Goal: Communication & Community: Answer question/provide support

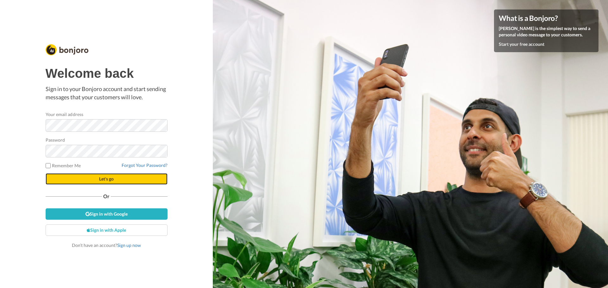
click at [95, 180] on button "Let's go" at bounding box center [107, 178] width 122 height 11
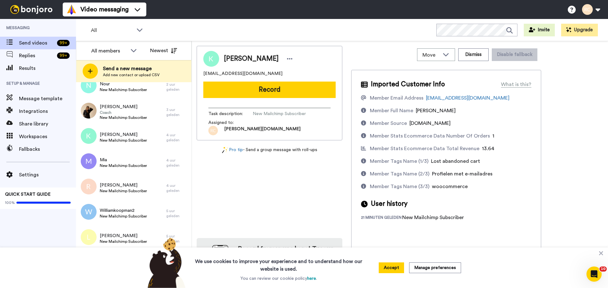
scroll to position [65, 0]
click at [147, 142] on div "Kim New Mailchimp Subscriber" at bounding box center [121, 137] width 90 height 25
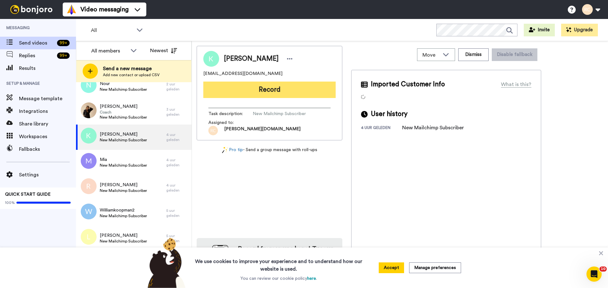
click at [297, 97] on button "Record" at bounding box center [269, 90] width 132 height 16
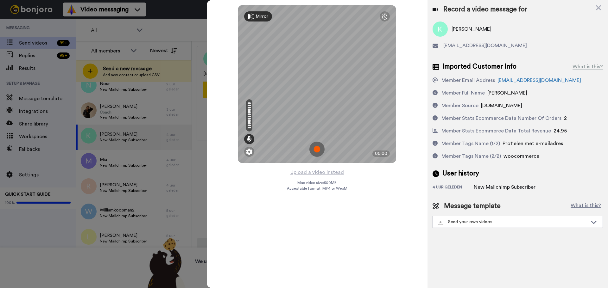
click at [458, 262] on div "Record a video message for Kim kimrennenberg@yahoo.com Imported Customer Info W…" at bounding box center [517, 144] width 180 height 288
click at [599, 7] on icon at bounding box center [598, 8] width 6 height 8
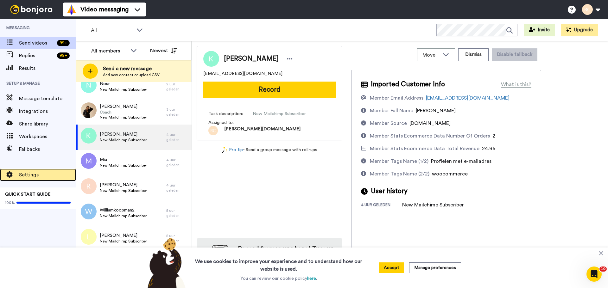
click at [32, 178] on span "Settings" at bounding box center [47, 175] width 57 height 8
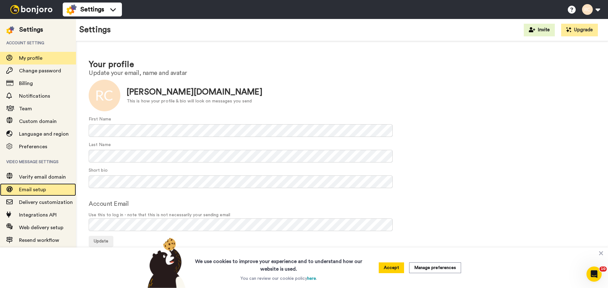
click at [38, 187] on span "Email setup" at bounding box center [32, 189] width 27 height 5
click at [38, 187] on span "Email setup" at bounding box center [47, 190] width 57 height 8
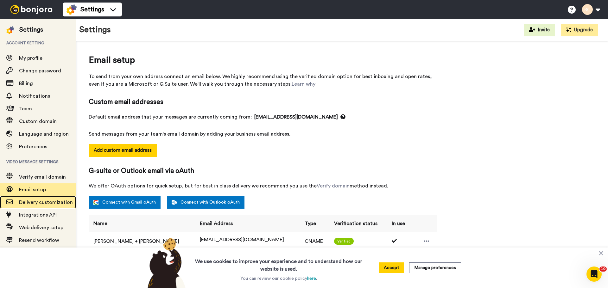
click at [56, 203] on span "Delivery customization" at bounding box center [46, 202] width 54 height 5
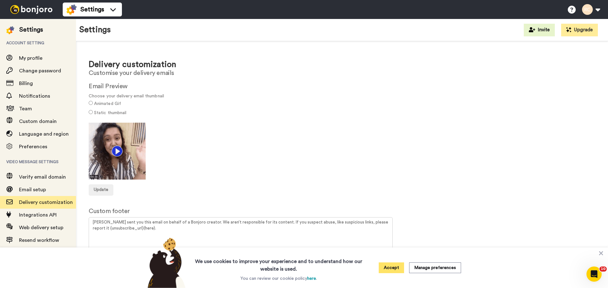
click at [393, 267] on button "Accept" at bounding box center [391, 268] width 25 height 11
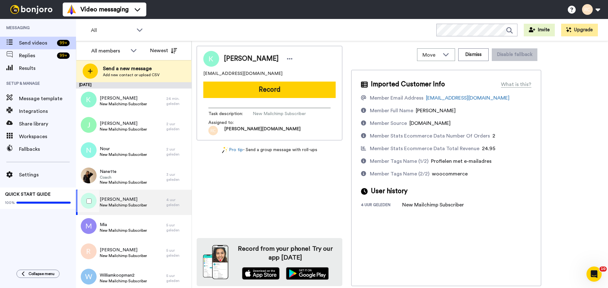
click at [135, 206] on span "New Mailchimp Subscriber" at bounding box center [123, 205] width 47 height 5
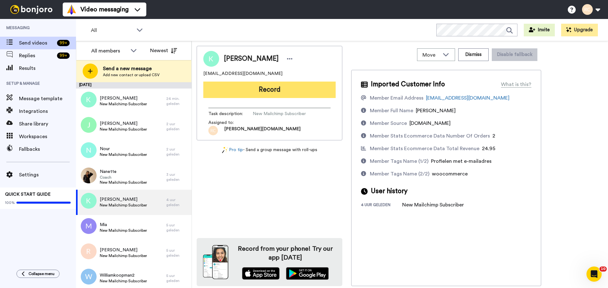
click at [241, 85] on button "Record" at bounding box center [269, 90] width 132 height 16
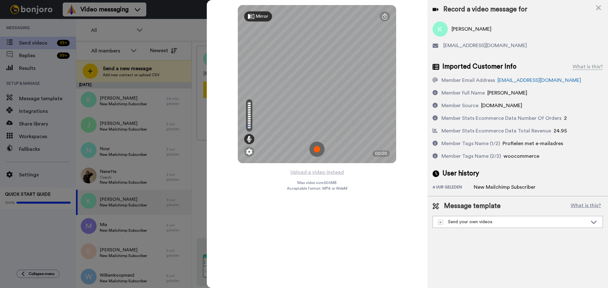
click at [311, 150] on img at bounding box center [316, 149] width 15 height 15
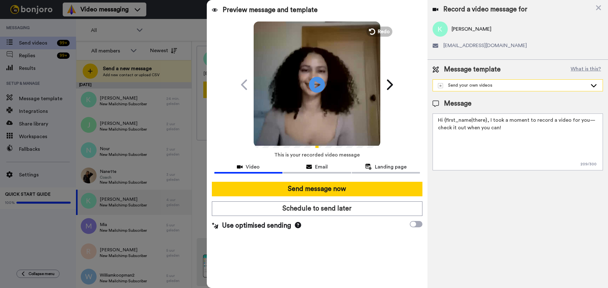
click at [481, 82] on div "Send your own videos" at bounding box center [518, 85] width 170 height 11
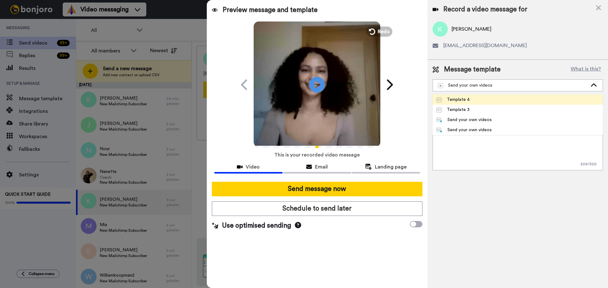
click at [480, 97] on li "Template 4" at bounding box center [517, 100] width 170 height 10
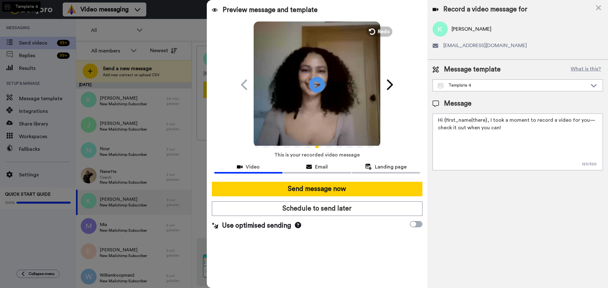
type textarea "Hallo {first_name|daar}! Ik heb speciaal voor jou een persoonlijke boodschap op…"
click at [418, 227] on div "Use optimised sending" at bounding box center [317, 225] width 210 height 9
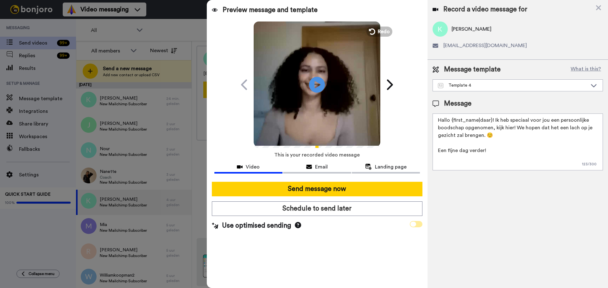
click at [419, 226] on span at bounding box center [416, 224] width 13 height 6
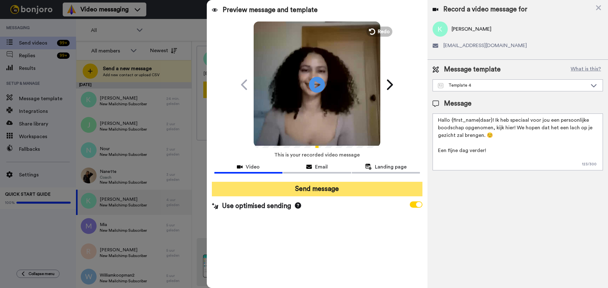
click at [364, 190] on button "Send message" at bounding box center [317, 189] width 210 height 15
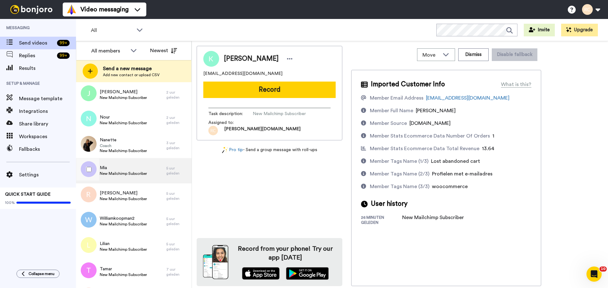
scroll to position [31, 0]
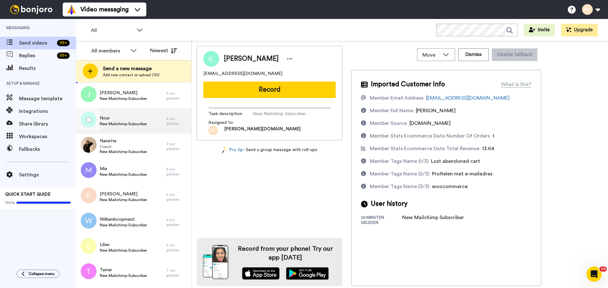
click at [176, 113] on div "Nour New Mailchimp Subscriber 2 uur geleden" at bounding box center [134, 121] width 116 height 25
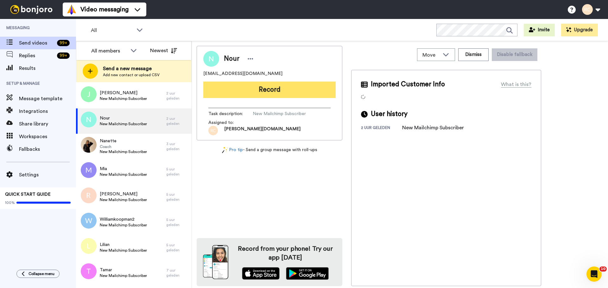
click at [305, 93] on button "Record" at bounding box center [269, 90] width 132 height 16
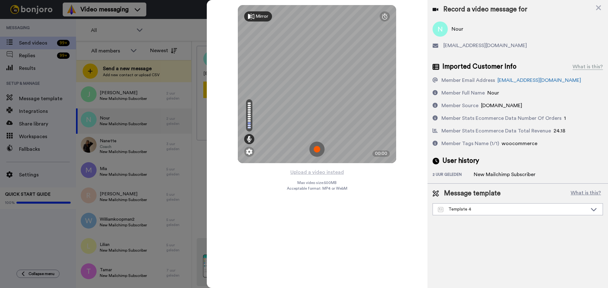
click at [317, 148] on img at bounding box center [316, 149] width 15 height 15
click at [317, 151] on img at bounding box center [316, 149] width 15 height 15
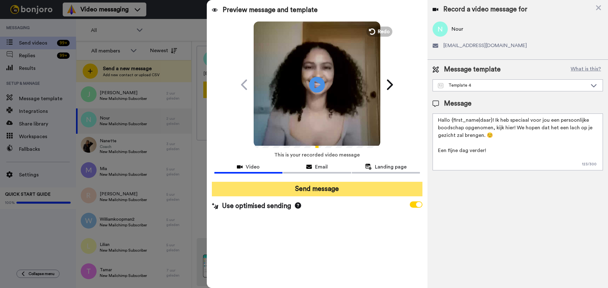
click at [353, 194] on button "Send message" at bounding box center [317, 189] width 210 height 15
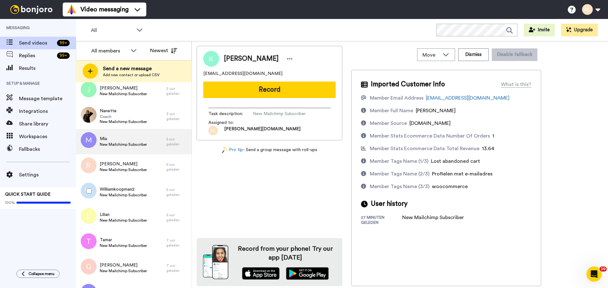
scroll to position [35, 0]
click at [149, 145] on div "Mia New Mailchimp Subscriber" at bounding box center [121, 142] width 90 height 25
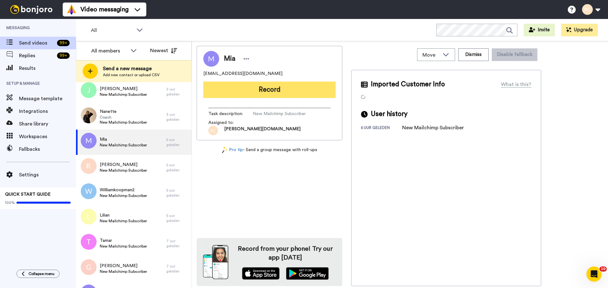
click at [283, 91] on button "Record" at bounding box center [269, 90] width 132 height 16
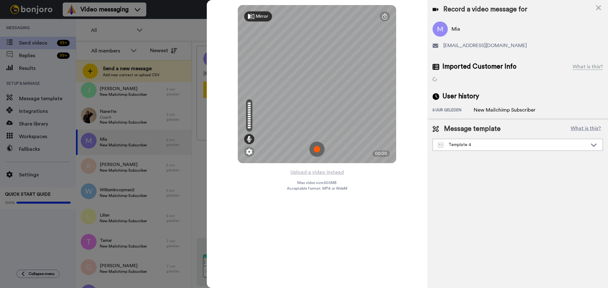
click at [318, 147] on img at bounding box center [316, 149] width 15 height 15
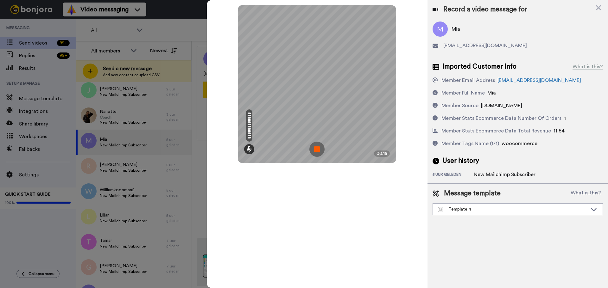
click at [323, 149] on img at bounding box center [316, 149] width 15 height 15
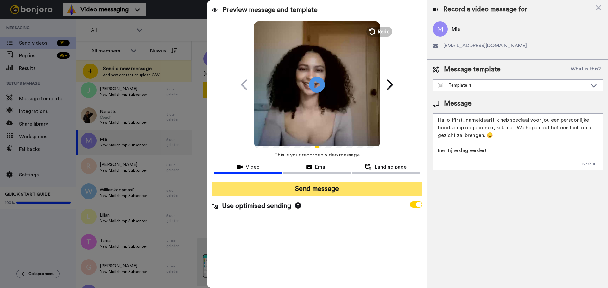
click at [352, 189] on button "Send message" at bounding box center [317, 189] width 210 height 15
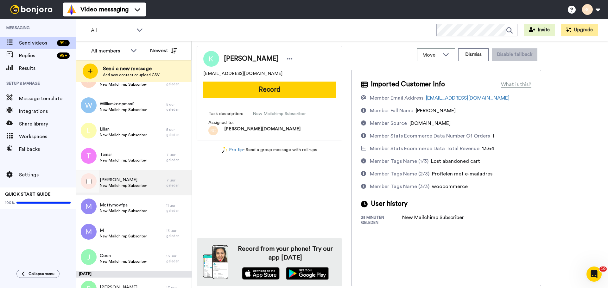
scroll to position [102, 0]
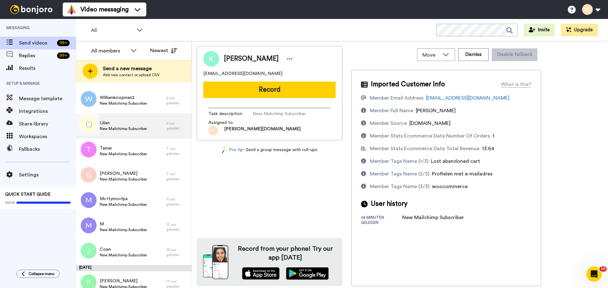
click at [123, 130] on span "New Mailchimp Subscriber" at bounding box center [123, 128] width 47 height 5
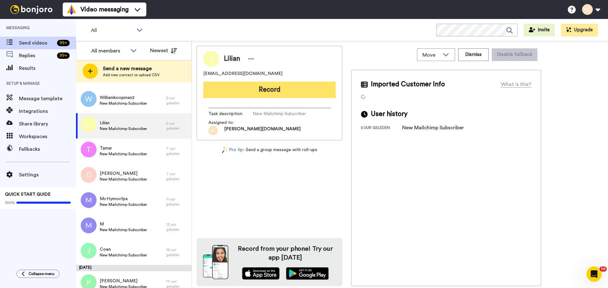
click at [272, 87] on button "Record" at bounding box center [269, 90] width 132 height 16
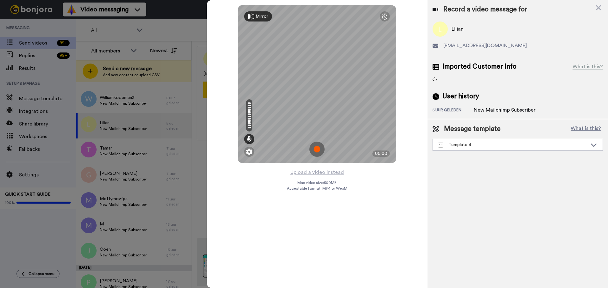
click at [314, 152] on img at bounding box center [316, 149] width 15 height 15
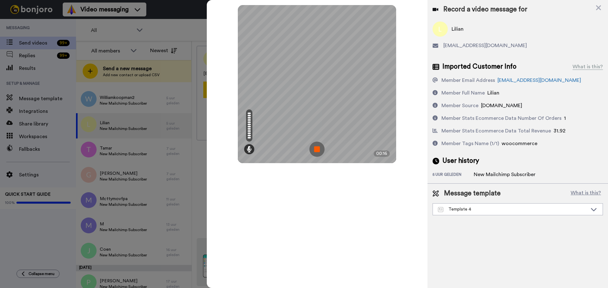
click at [314, 152] on img at bounding box center [316, 149] width 15 height 15
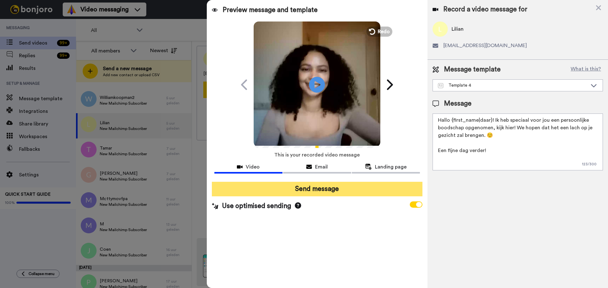
click at [300, 190] on button "Send message" at bounding box center [317, 189] width 210 height 15
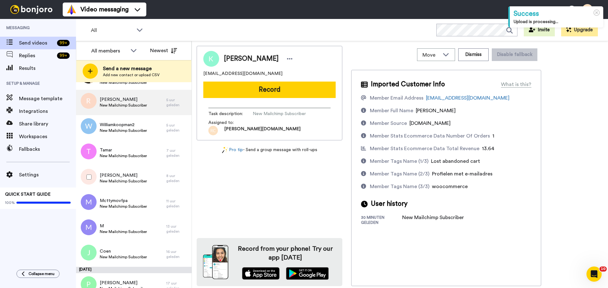
scroll to position [74, 0]
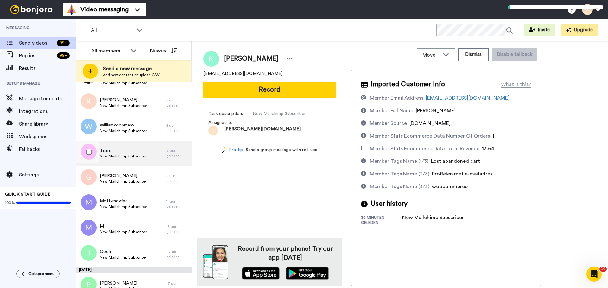
click at [135, 163] on div "Tamar New Mailchimp Subscriber" at bounding box center [121, 153] width 90 height 25
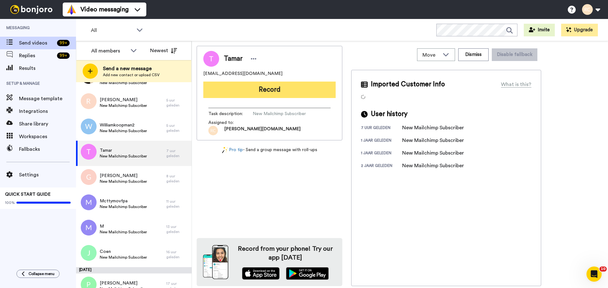
click at [314, 91] on button "Record" at bounding box center [269, 90] width 132 height 16
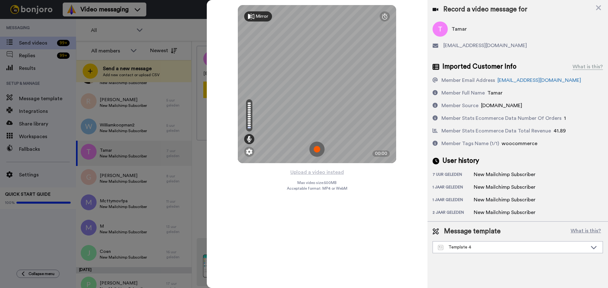
click at [316, 150] on img at bounding box center [316, 149] width 15 height 15
click at [314, 150] on img at bounding box center [316, 149] width 15 height 15
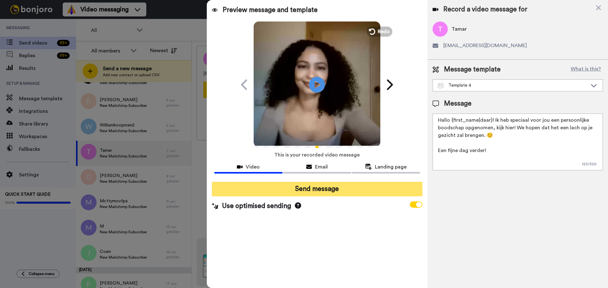
click at [381, 185] on button "Send message" at bounding box center [317, 189] width 210 height 15
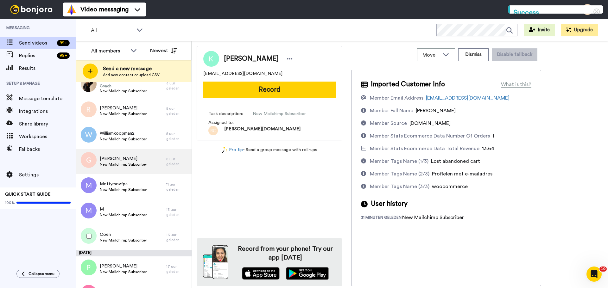
scroll to position [66, 0]
click at [145, 152] on div "Geertje New Mailchimp Subscriber" at bounding box center [121, 161] width 90 height 25
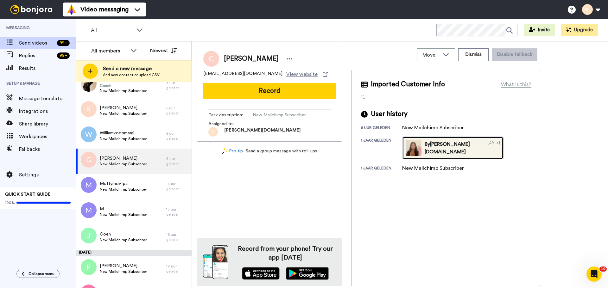
click at [438, 151] on div "By Nikki van Spiruella.nl" at bounding box center [452, 148] width 57 height 15
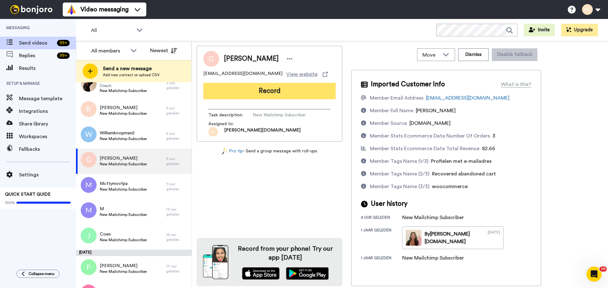
click at [292, 90] on button "Record" at bounding box center [269, 91] width 132 height 16
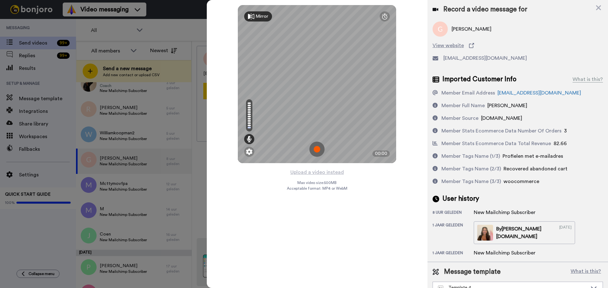
click at [317, 152] on img at bounding box center [316, 149] width 15 height 15
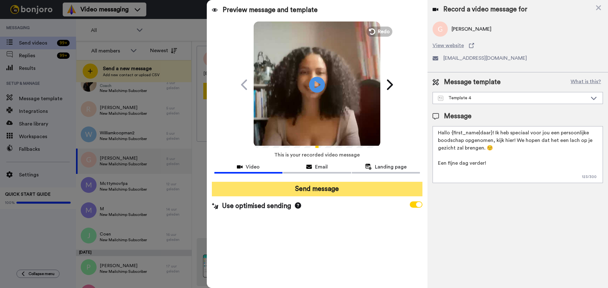
click at [345, 188] on button "Send message" at bounding box center [317, 189] width 210 height 15
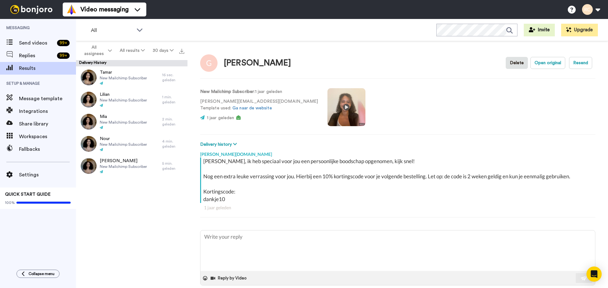
click at [327, 104] on video at bounding box center [346, 107] width 38 height 38
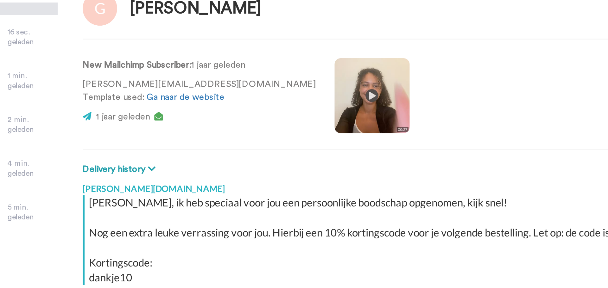
click at [327, 99] on video at bounding box center [346, 107] width 38 height 38
click at [269, 109] on link "Ga naar de website" at bounding box center [251, 108] width 39 height 4
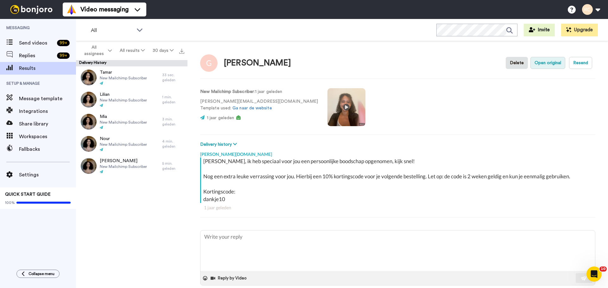
click at [536, 67] on button "Open original" at bounding box center [547, 63] width 35 height 12
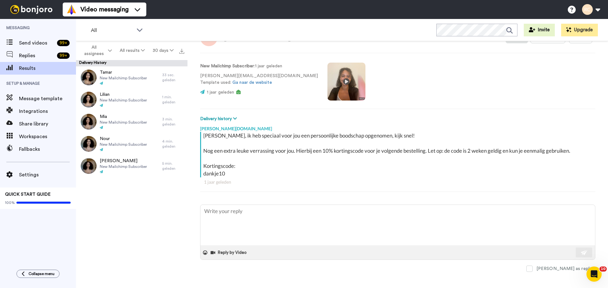
scroll to position [25, 0]
type textarea "x"
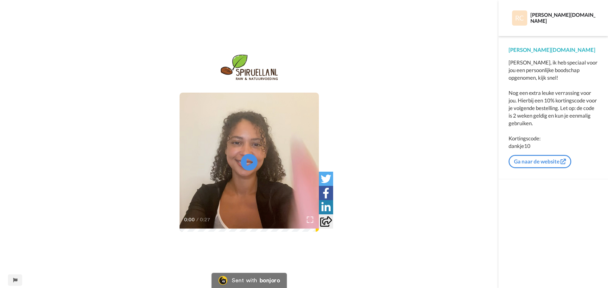
click at [249, 160] on icon "Play/Pause" at bounding box center [249, 162] width 17 height 30
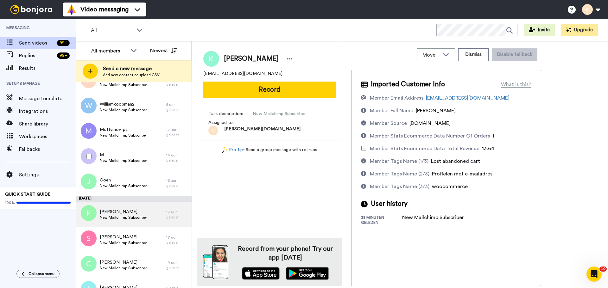
scroll to position [95, 0]
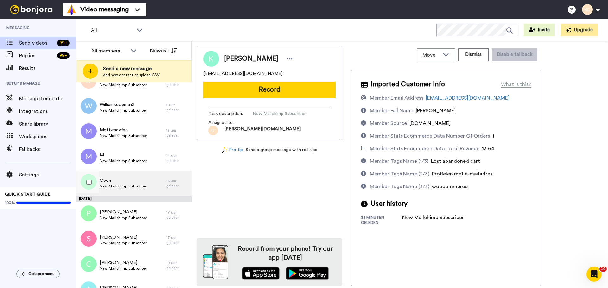
click at [154, 180] on div "Coen New Mailchimp Subscriber" at bounding box center [121, 183] width 90 height 25
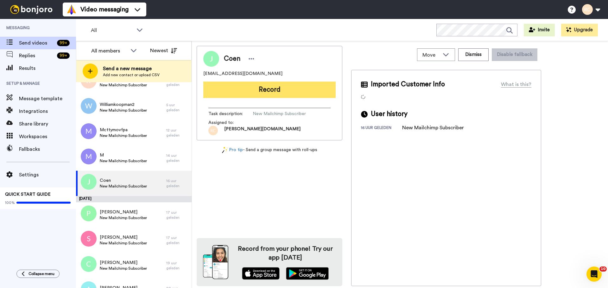
click at [263, 96] on button "Record" at bounding box center [269, 90] width 132 height 16
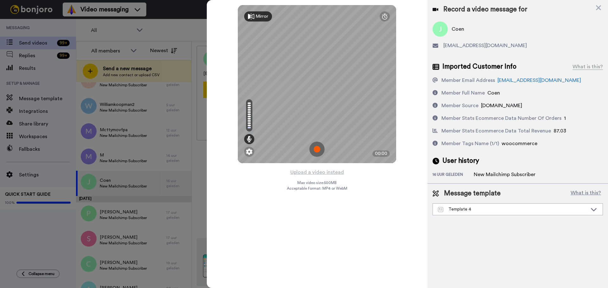
click at [313, 152] on img at bounding box center [316, 149] width 15 height 15
click at [320, 150] on img at bounding box center [316, 149] width 15 height 15
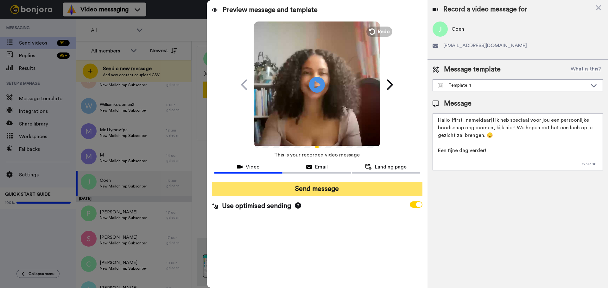
click at [319, 191] on button "Send message" at bounding box center [317, 189] width 210 height 15
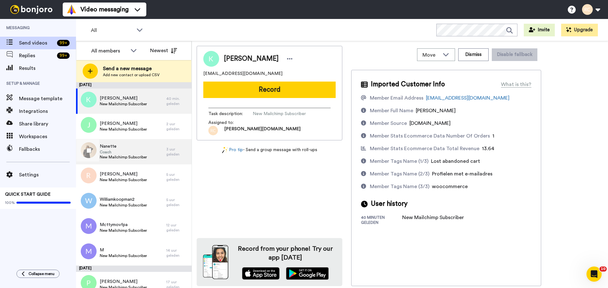
scroll to position [91, 0]
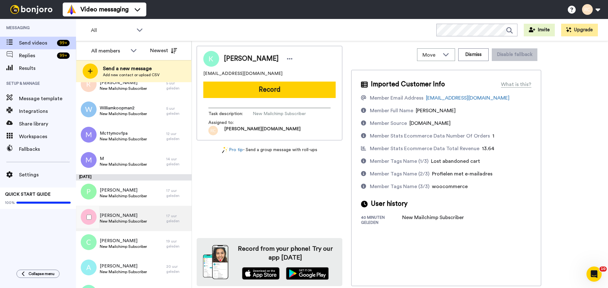
click at [111, 219] on span "New Mailchimp Subscriber" at bounding box center [123, 221] width 47 height 5
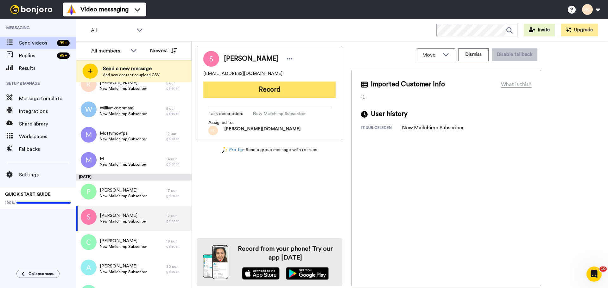
click at [265, 87] on button "Record" at bounding box center [269, 90] width 132 height 16
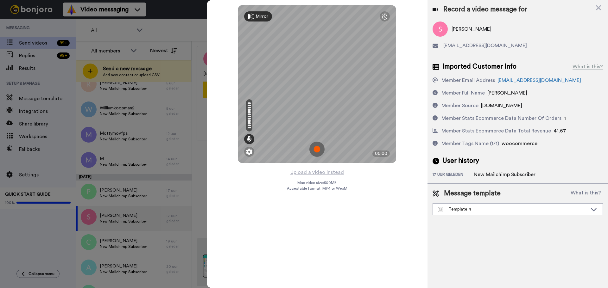
click at [313, 153] on img at bounding box center [316, 149] width 15 height 15
click at [315, 152] on img at bounding box center [316, 149] width 15 height 15
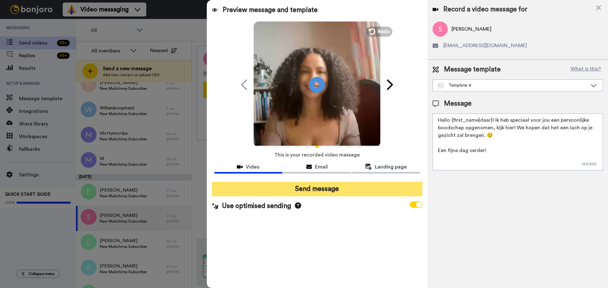
click at [322, 191] on button "Send message" at bounding box center [317, 189] width 210 height 15
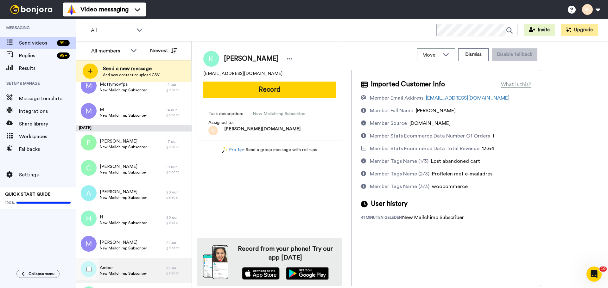
scroll to position [139, 0]
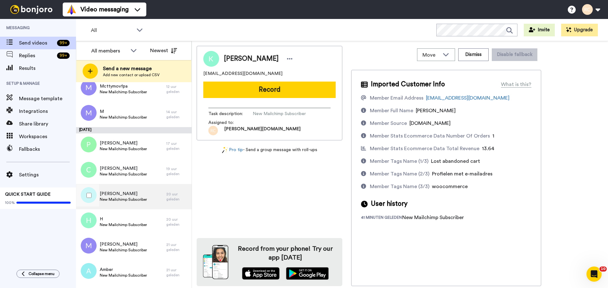
click at [121, 197] on span "[PERSON_NAME]" at bounding box center [123, 194] width 47 height 6
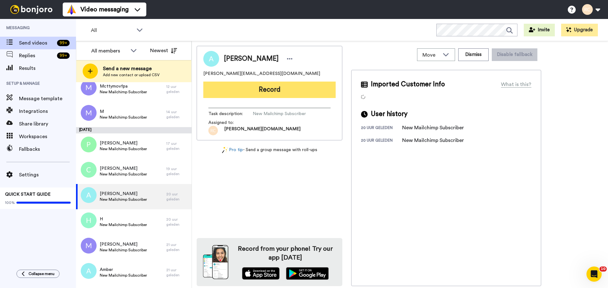
click at [312, 93] on button "Record" at bounding box center [269, 90] width 132 height 16
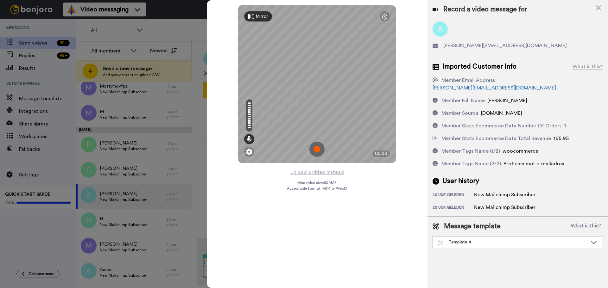
click at [317, 153] on img at bounding box center [316, 149] width 15 height 15
click at [319, 152] on img at bounding box center [316, 149] width 15 height 15
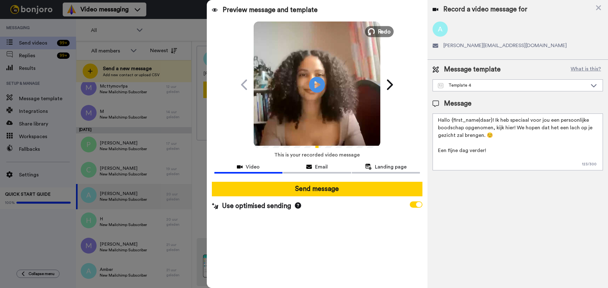
click at [385, 28] on span "Redo" at bounding box center [384, 31] width 13 height 8
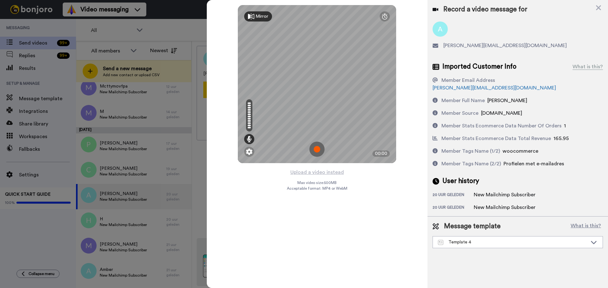
click at [313, 150] on img at bounding box center [316, 149] width 15 height 15
click at [321, 147] on img at bounding box center [316, 149] width 15 height 15
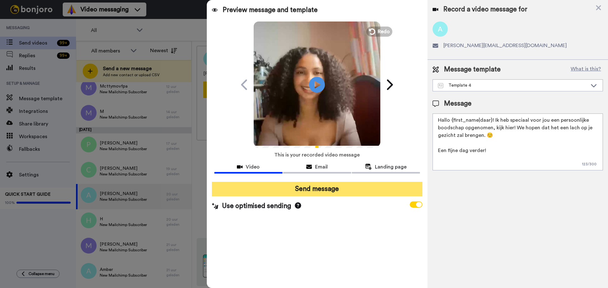
click at [306, 191] on button "Send message" at bounding box center [317, 189] width 210 height 15
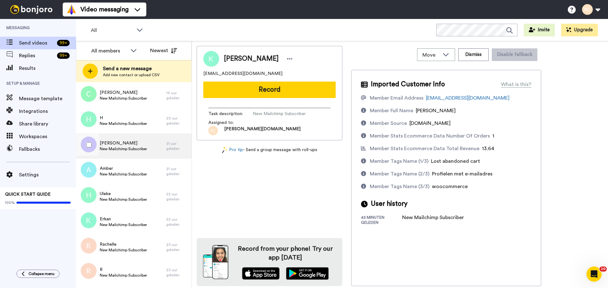
scroll to position [217, 0]
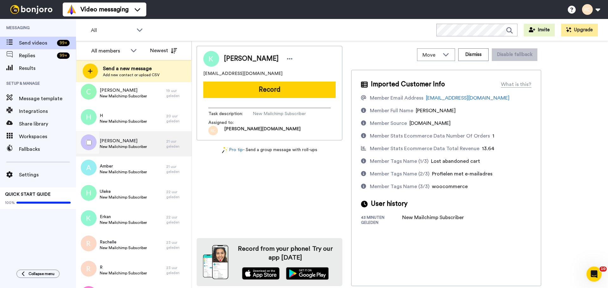
click at [136, 147] on span "New Mailchimp Subscriber" at bounding box center [123, 146] width 47 height 5
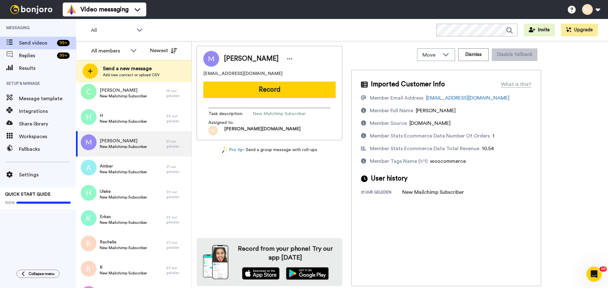
click at [267, 98] on div "Marcel marceldamian54@gmail.com Record Task description : New Mailchimp Subscri…" at bounding box center [270, 93] width 146 height 95
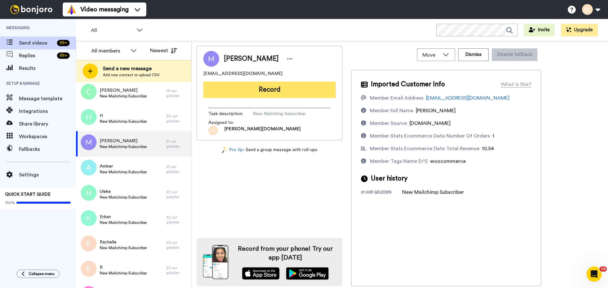
click at [268, 95] on button "Record" at bounding box center [269, 90] width 132 height 16
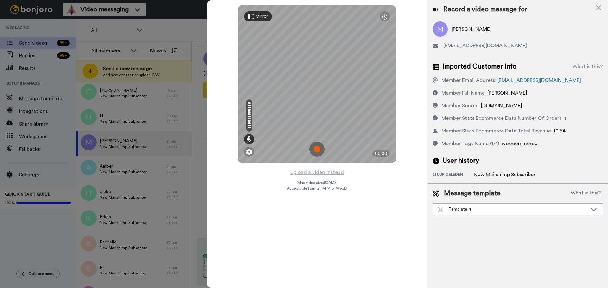
click at [310, 151] on img at bounding box center [316, 149] width 15 height 15
click at [311, 151] on img at bounding box center [316, 149] width 15 height 15
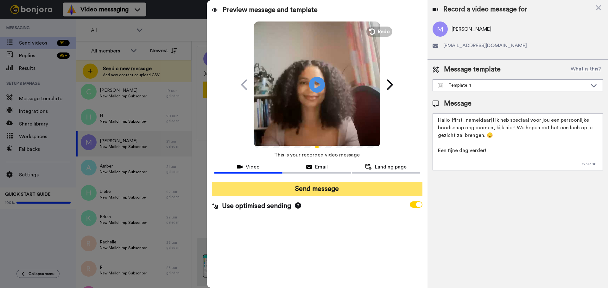
click at [362, 187] on button "Send message" at bounding box center [317, 189] width 210 height 15
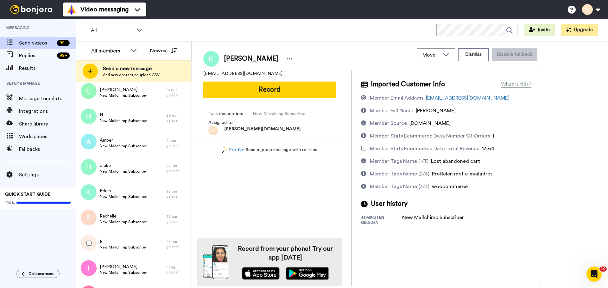
scroll to position [216, 0]
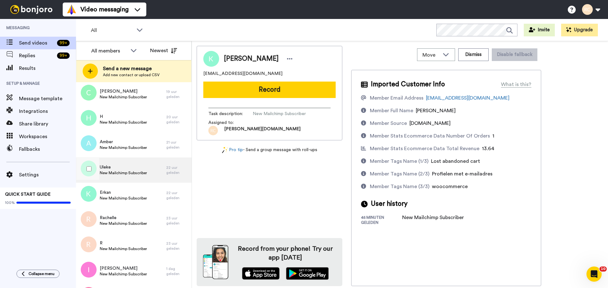
click at [122, 171] on span "New Mailchimp Subscriber" at bounding box center [123, 173] width 47 height 5
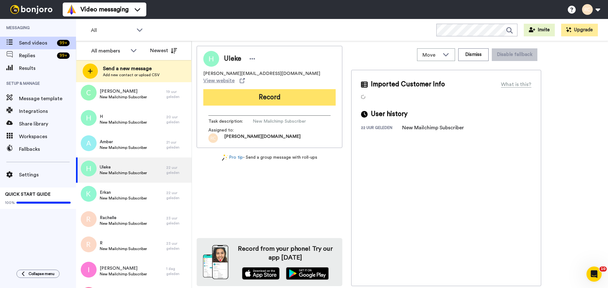
click at [313, 91] on button "Record" at bounding box center [269, 97] width 132 height 16
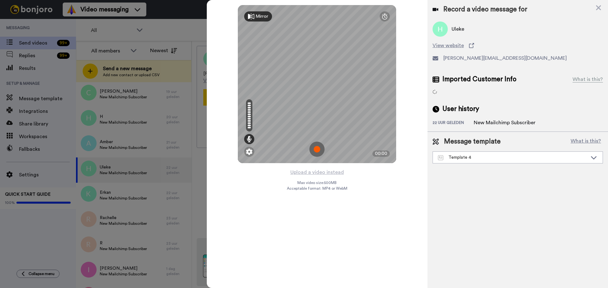
click at [319, 149] on img at bounding box center [316, 149] width 15 height 15
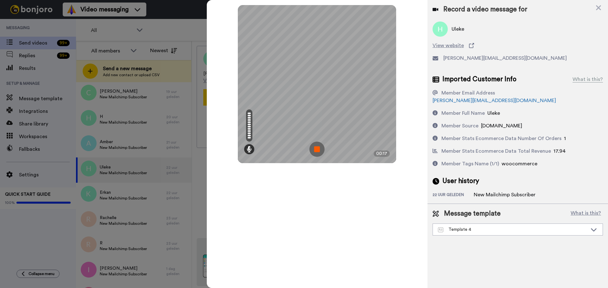
click at [316, 147] on img at bounding box center [316, 149] width 15 height 15
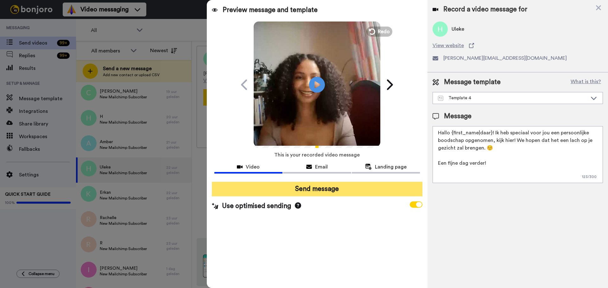
click at [329, 185] on button "Send message" at bounding box center [317, 189] width 210 height 15
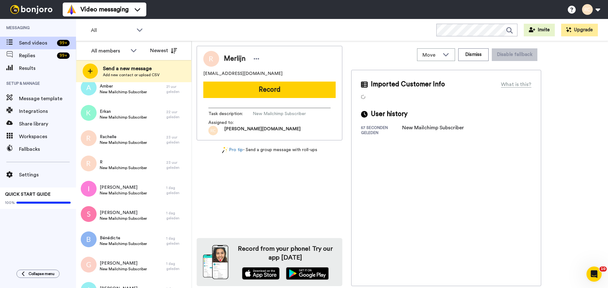
scroll to position [299, 0]
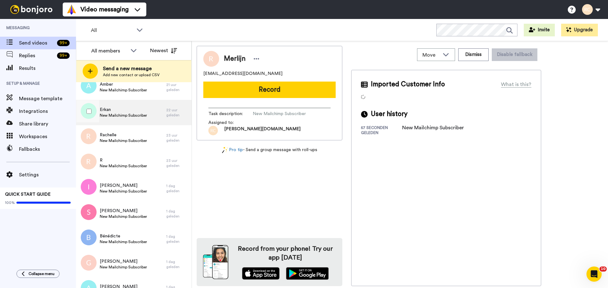
click at [116, 109] on span "Erkan" at bounding box center [123, 110] width 47 height 6
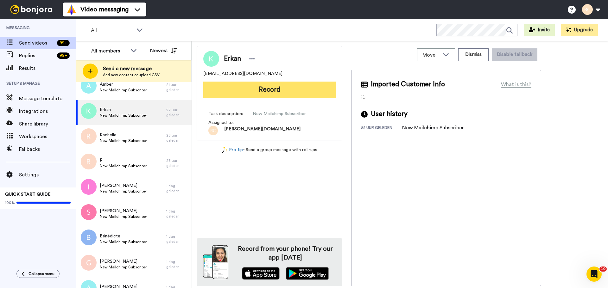
click at [241, 88] on button "Record" at bounding box center [269, 90] width 132 height 16
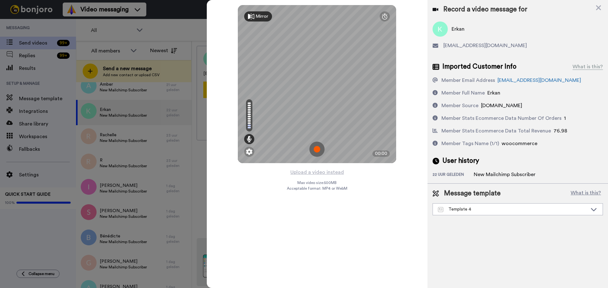
click at [318, 155] on img at bounding box center [316, 149] width 15 height 15
click at [316, 147] on img at bounding box center [316, 149] width 15 height 15
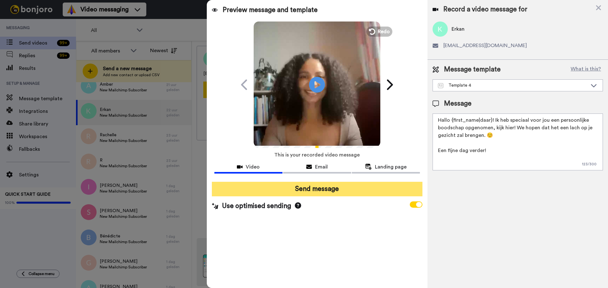
click at [338, 185] on button "Send message" at bounding box center [317, 189] width 210 height 15
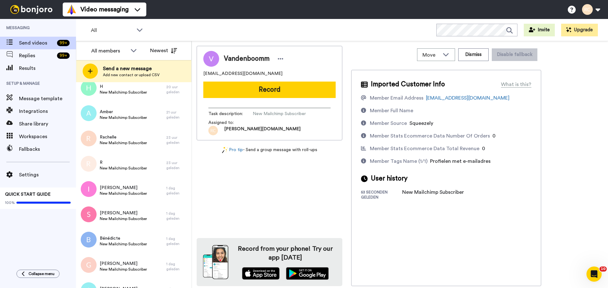
scroll to position [296, 0]
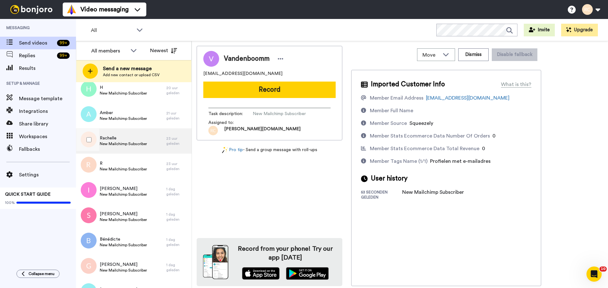
click at [136, 143] on span "New Mailchimp Subscriber" at bounding box center [123, 143] width 47 height 5
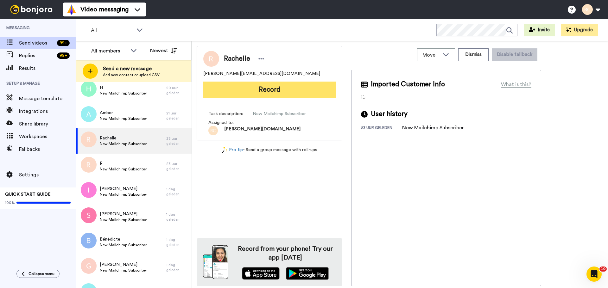
click at [263, 93] on button "Record" at bounding box center [269, 90] width 132 height 16
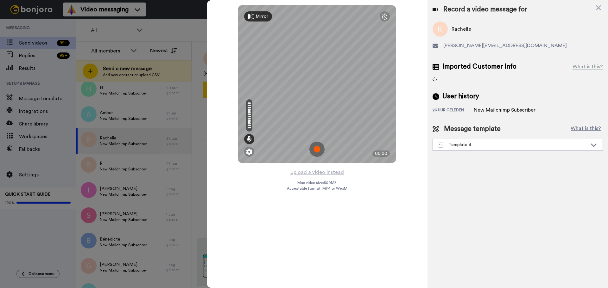
click at [320, 145] on img at bounding box center [316, 149] width 15 height 15
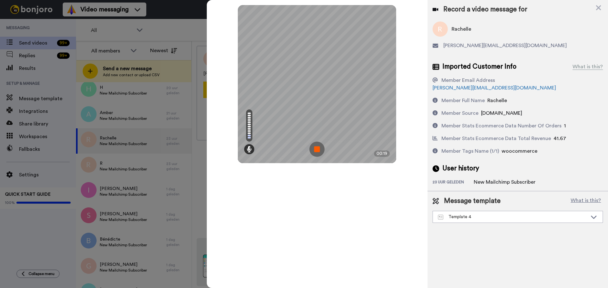
click at [320, 145] on img at bounding box center [316, 149] width 15 height 15
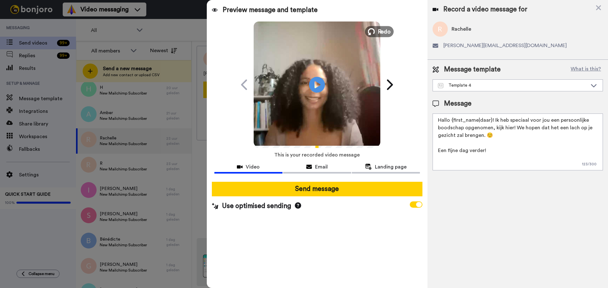
click at [383, 27] on button "Redo" at bounding box center [379, 31] width 28 height 11
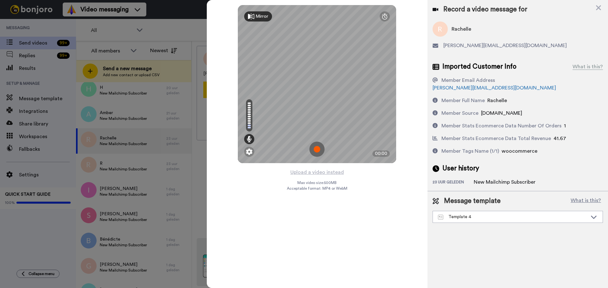
click at [320, 155] on img at bounding box center [316, 149] width 15 height 15
click at [318, 147] on img at bounding box center [316, 149] width 15 height 15
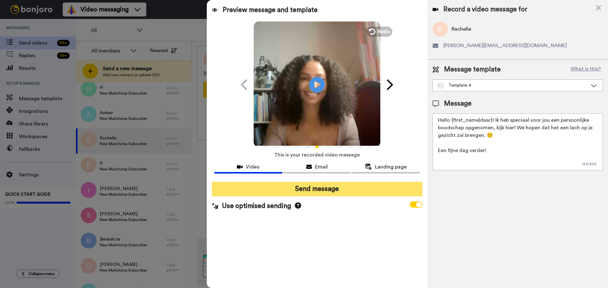
click at [315, 185] on button "Send message" at bounding box center [317, 189] width 210 height 15
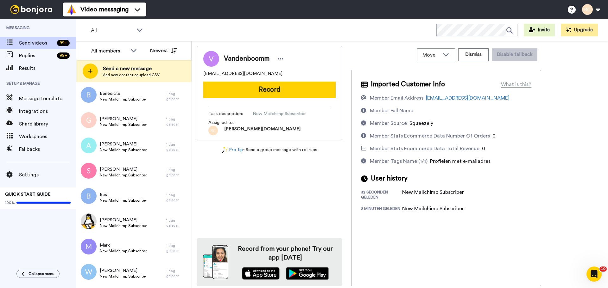
scroll to position [416, 0]
click at [123, 226] on span "New Mailchimp Subscriber" at bounding box center [123, 226] width 47 height 5
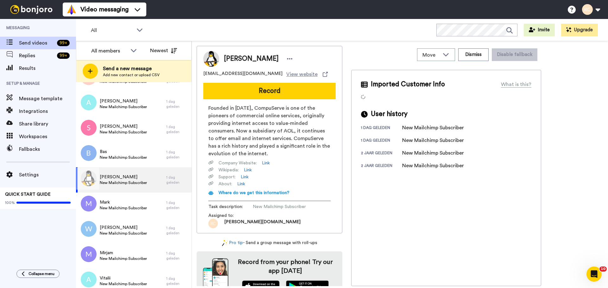
scroll to position [461, 0]
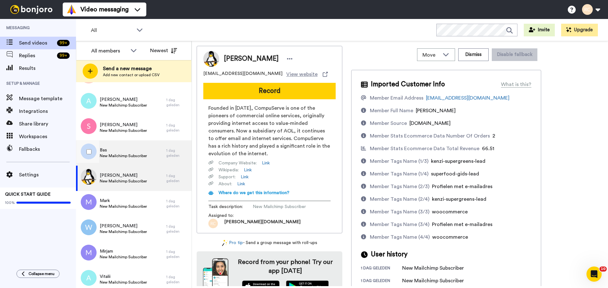
click at [136, 155] on span "New Mailchimp Subscriber" at bounding box center [123, 155] width 47 height 5
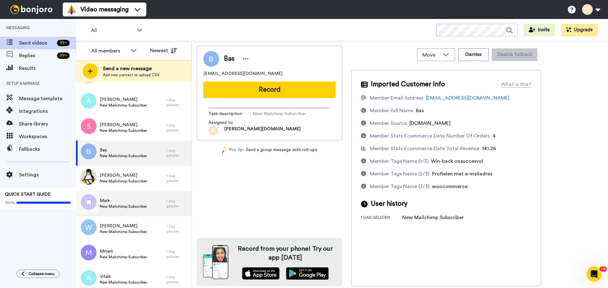
click at [116, 199] on span "Mark" at bounding box center [123, 201] width 47 height 6
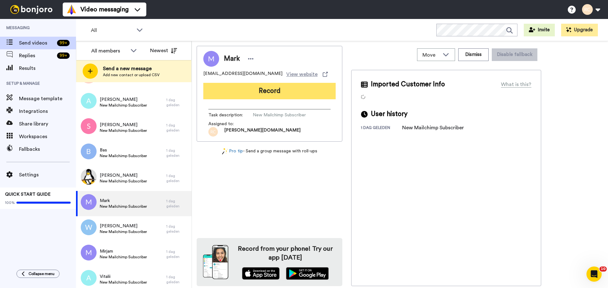
click at [275, 89] on button "Record" at bounding box center [269, 91] width 132 height 16
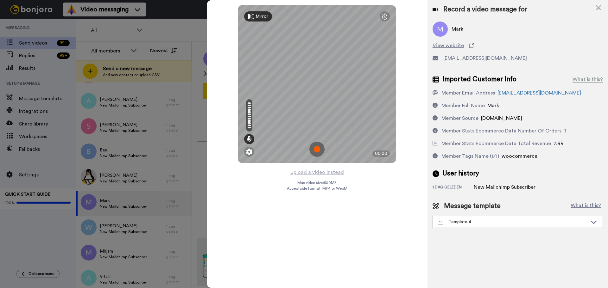
click at [313, 154] on img at bounding box center [316, 149] width 15 height 15
click at [314, 153] on img at bounding box center [316, 149] width 15 height 15
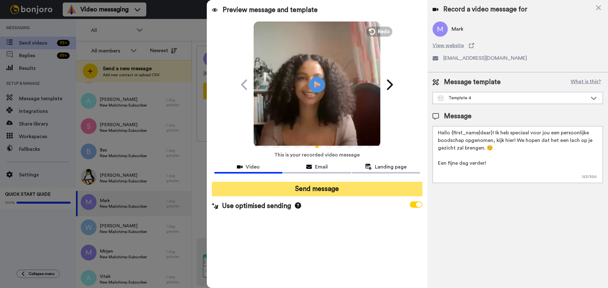
click at [322, 189] on button "Send message" at bounding box center [317, 189] width 210 height 15
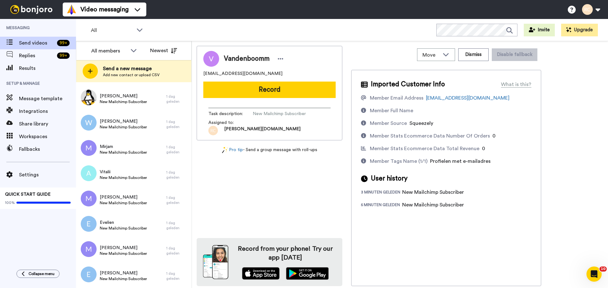
scroll to position [542, 0]
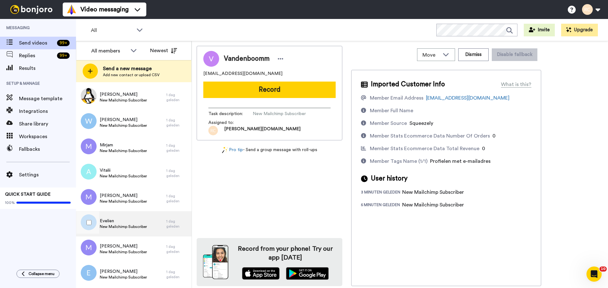
click at [121, 229] on span "New Mailchimp Subscriber" at bounding box center [123, 226] width 47 height 5
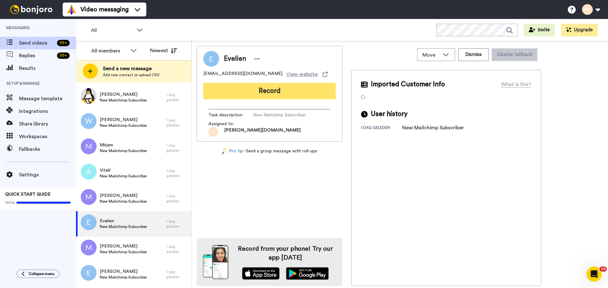
click at [285, 90] on button "Record" at bounding box center [269, 91] width 132 height 16
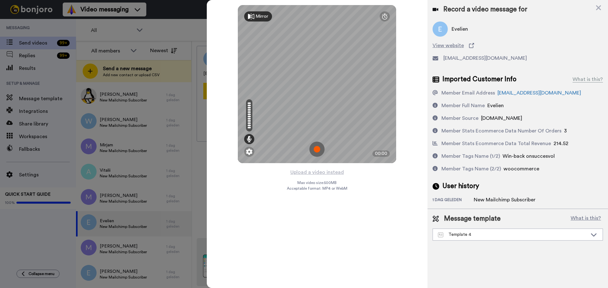
click at [319, 148] on img at bounding box center [316, 149] width 15 height 15
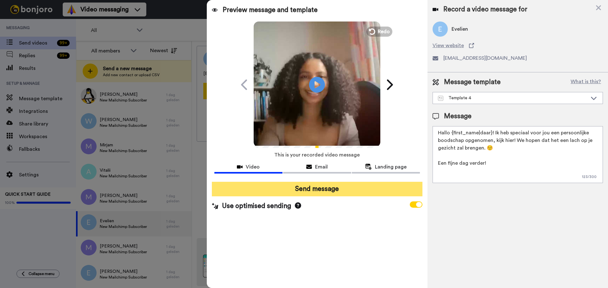
click at [293, 189] on button "Send message" at bounding box center [317, 189] width 210 height 15
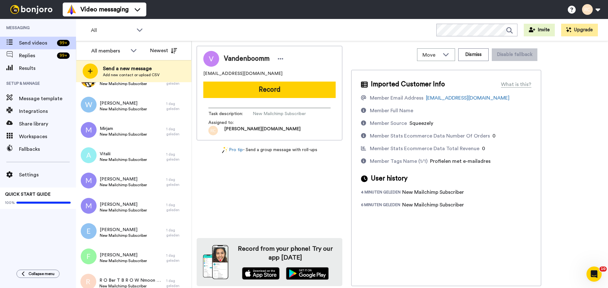
scroll to position [570, 0]
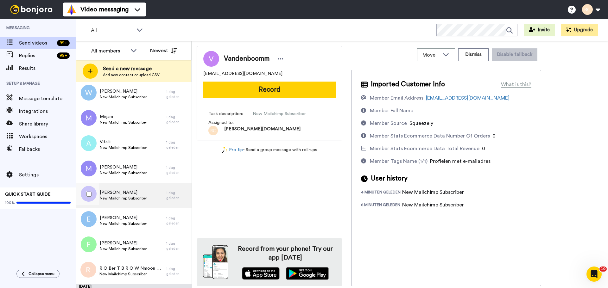
click at [132, 198] on span "New Mailchimp Subscriber" at bounding box center [123, 198] width 47 height 5
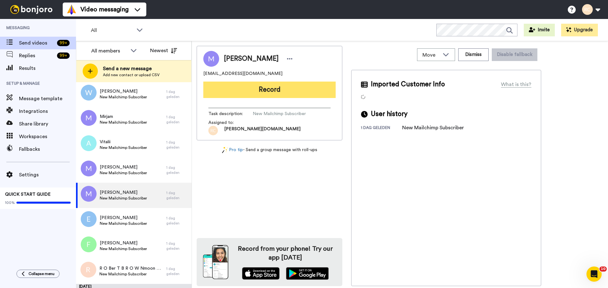
click at [295, 90] on button "Record" at bounding box center [269, 90] width 132 height 16
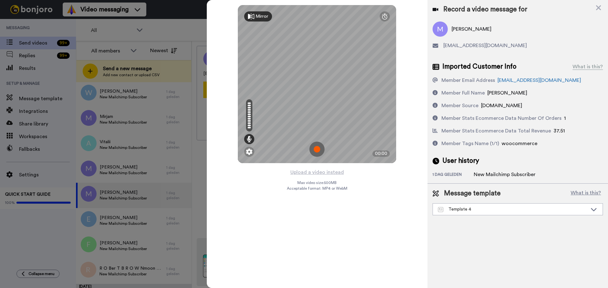
click at [322, 144] on img at bounding box center [316, 149] width 15 height 15
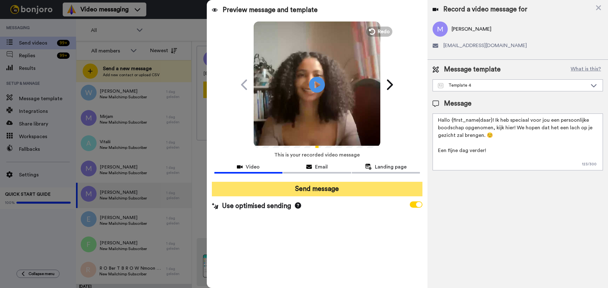
click at [340, 183] on button "Send message" at bounding box center [317, 189] width 210 height 15
